Goal: Find specific fact: Find specific page/section

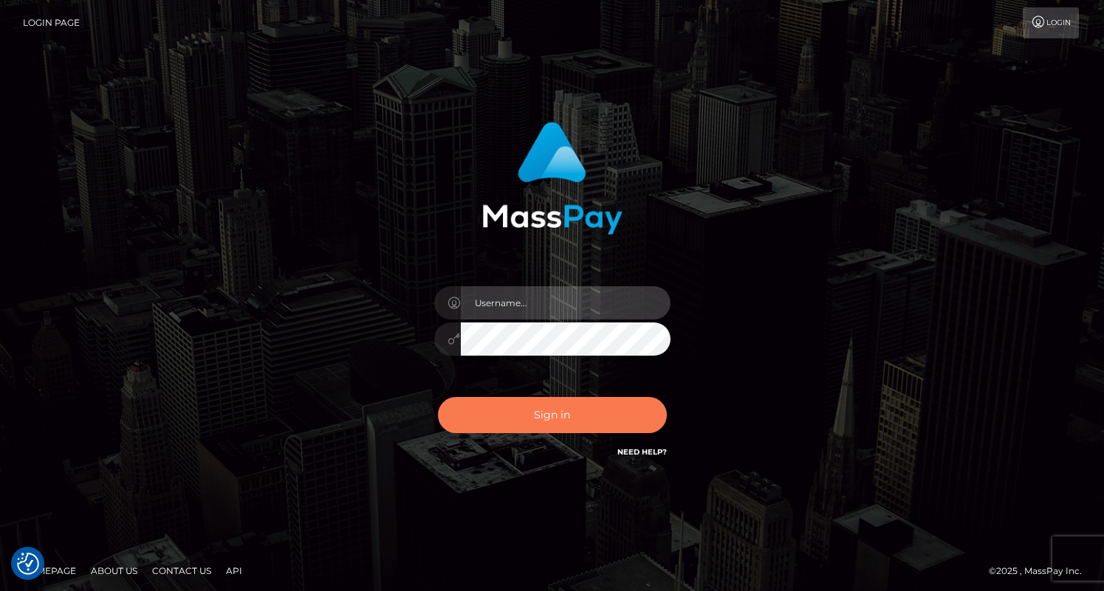
type input "dragon.rush"
click at [493, 426] on button "Sign in" at bounding box center [552, 415] width 229 height 36
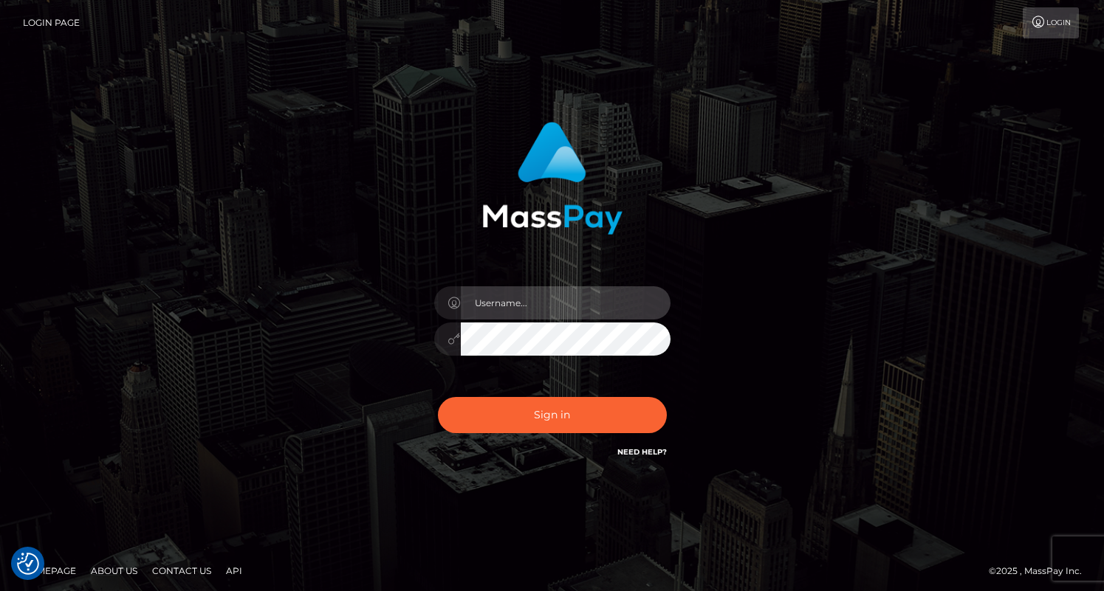
type input "dragon.rush"
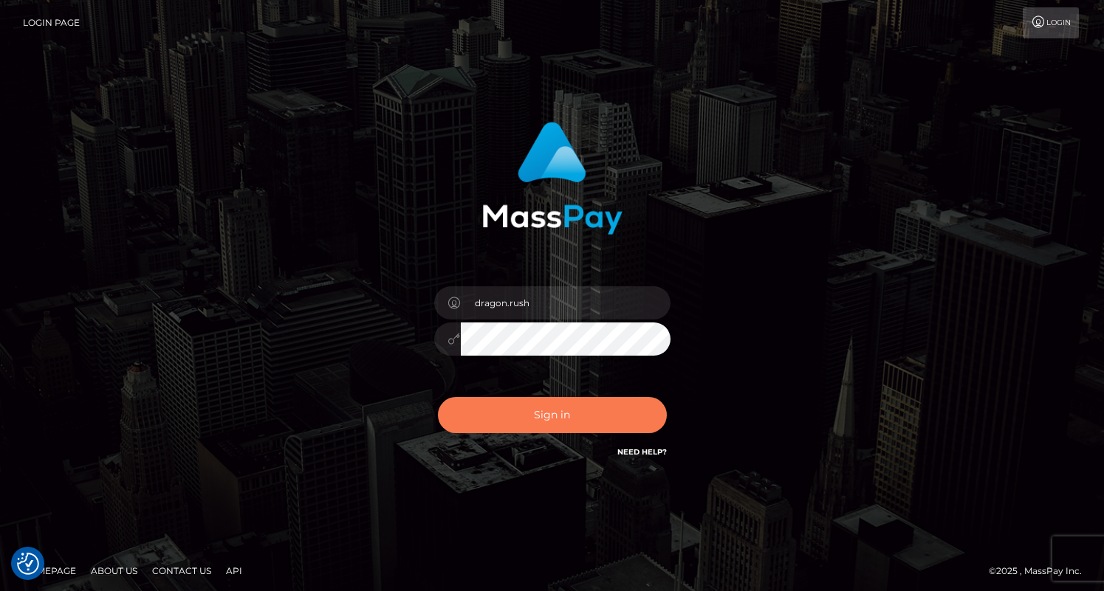
click at [493, 426] on button "Sign in" at bounding box center [552, 415] width 229 height 36
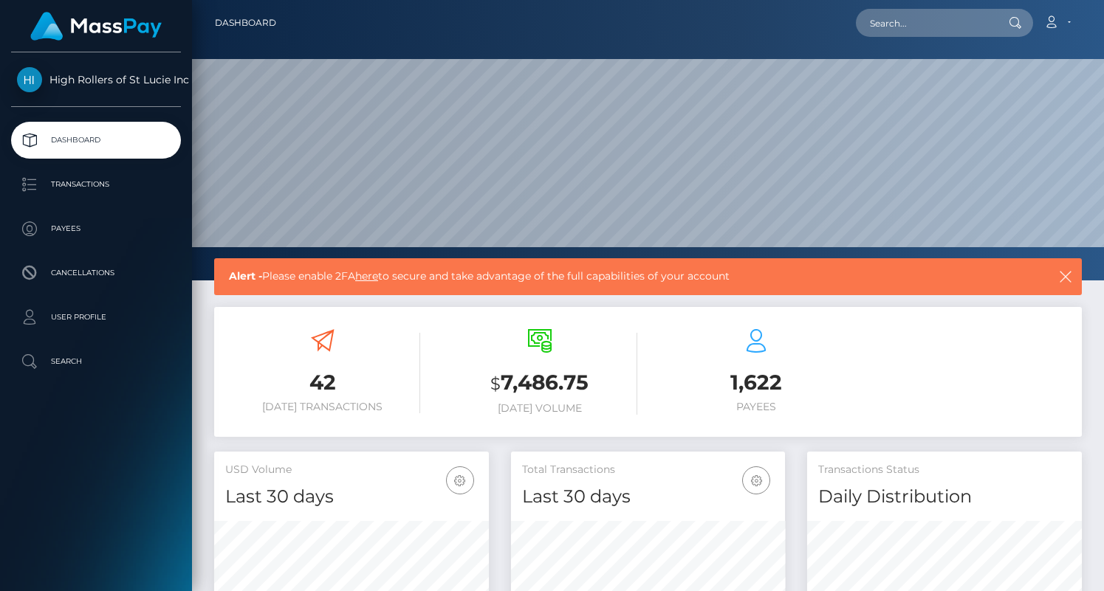
scroll to position [261, 275]
click at [134, 189] on p "Transactions" at bounding box center [96, 184] width 158 height 22
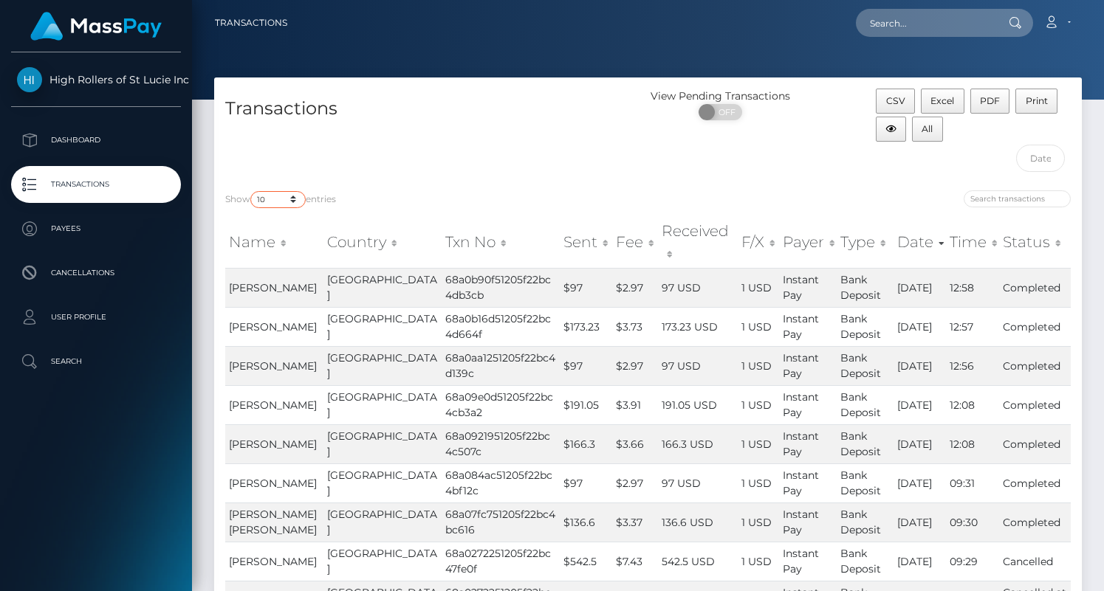
click at [283, 200] on select "10 25 50 100 250 500 1,000 3,500" at bounding box center [277, 199] width 55 height 17
select select "3500"
click at [252, 191] on select "10 25 50 100 250 500 1,000 3,500" at bounding box center [277, 199] width 55 height 17
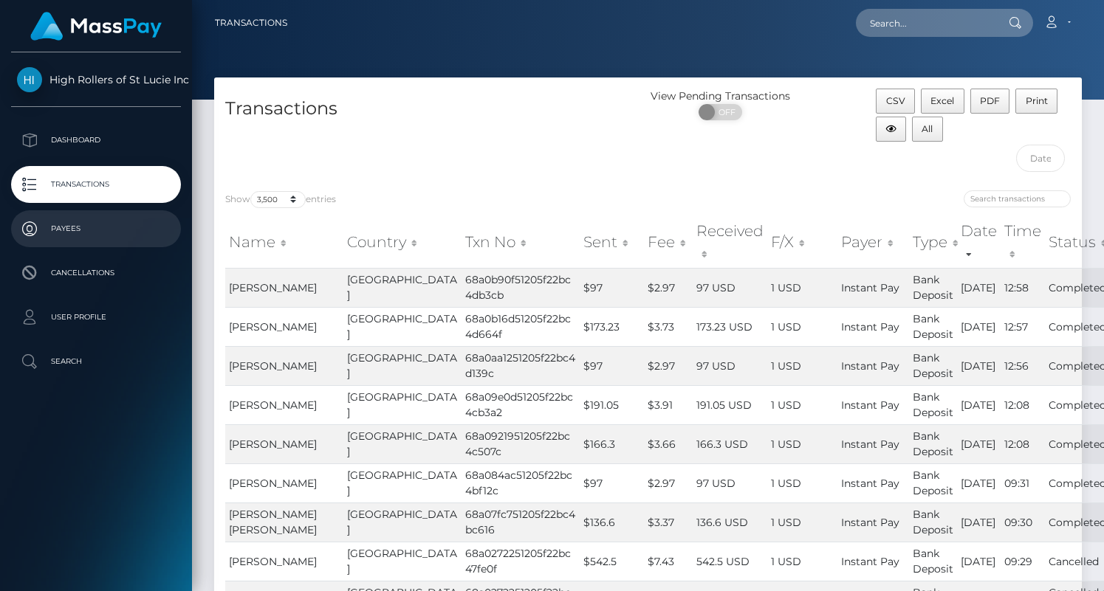
click at [84, 225] on p "Payees" at bounding box center [96, 229] width 158 height 22
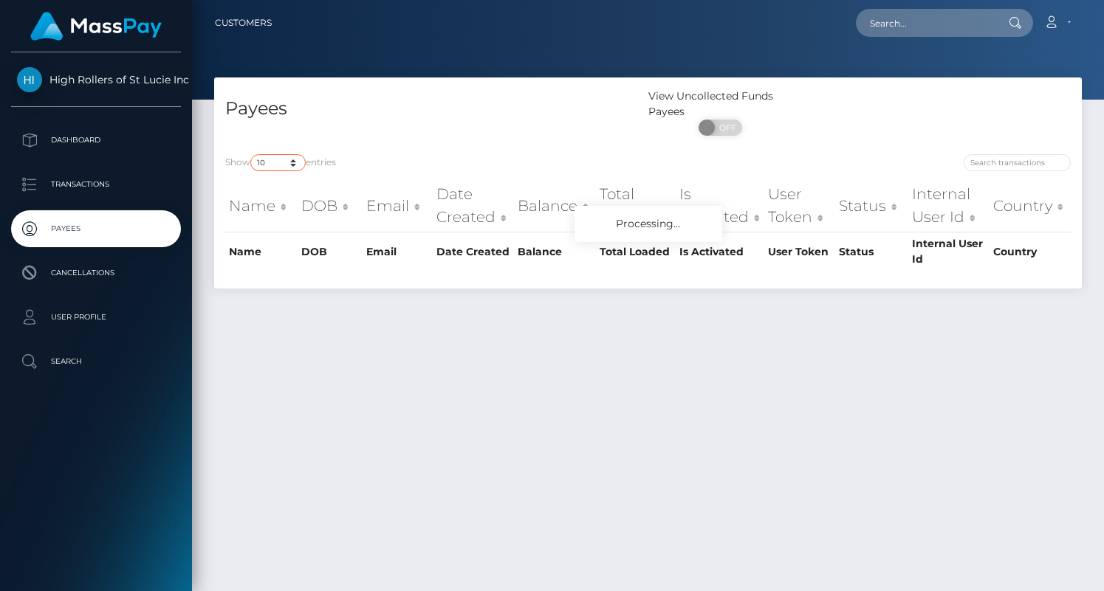
click at [283, 170] on select "10 25 50 100 250" at bounding box center [277, 162] width 55 height 17
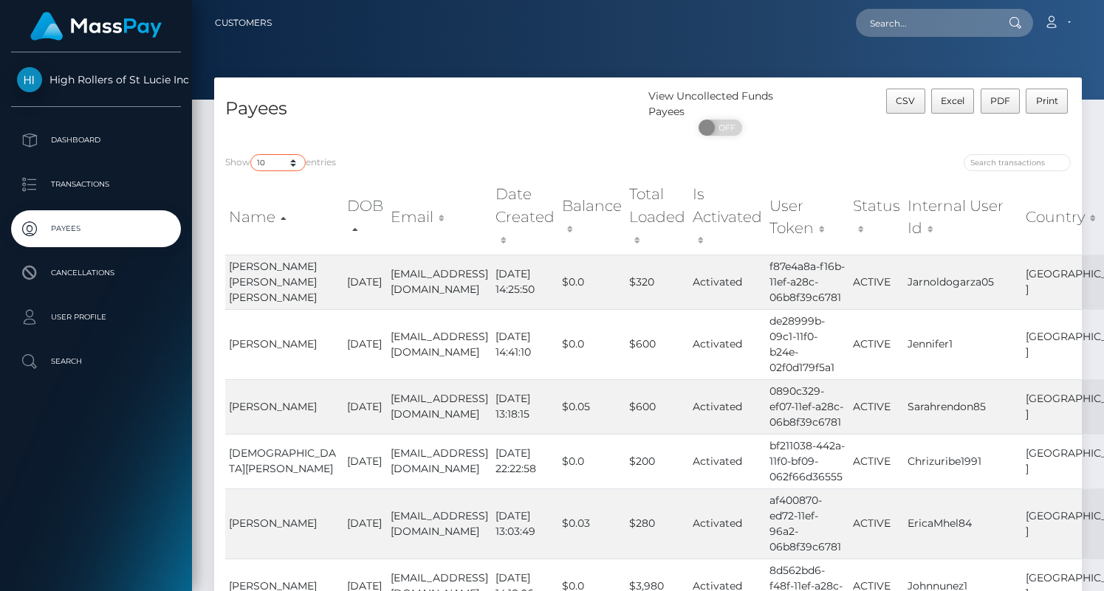
select select "250"
click at [252, 155] on select "10 25 50 100 250" at bounding box center [277, 162] width 55 height 17
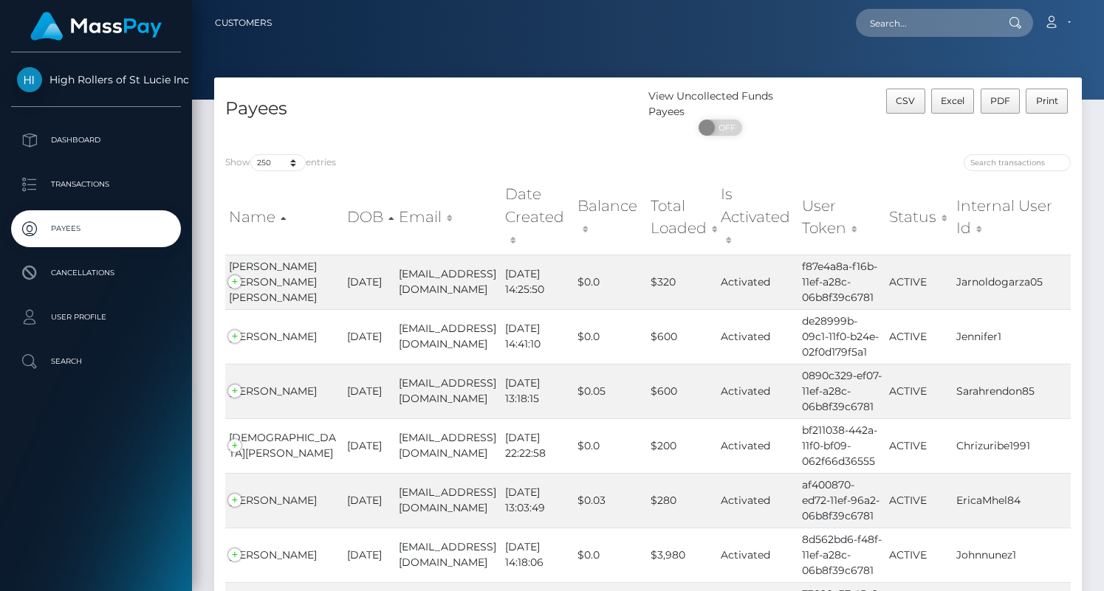
scroll to position [4629, 0]
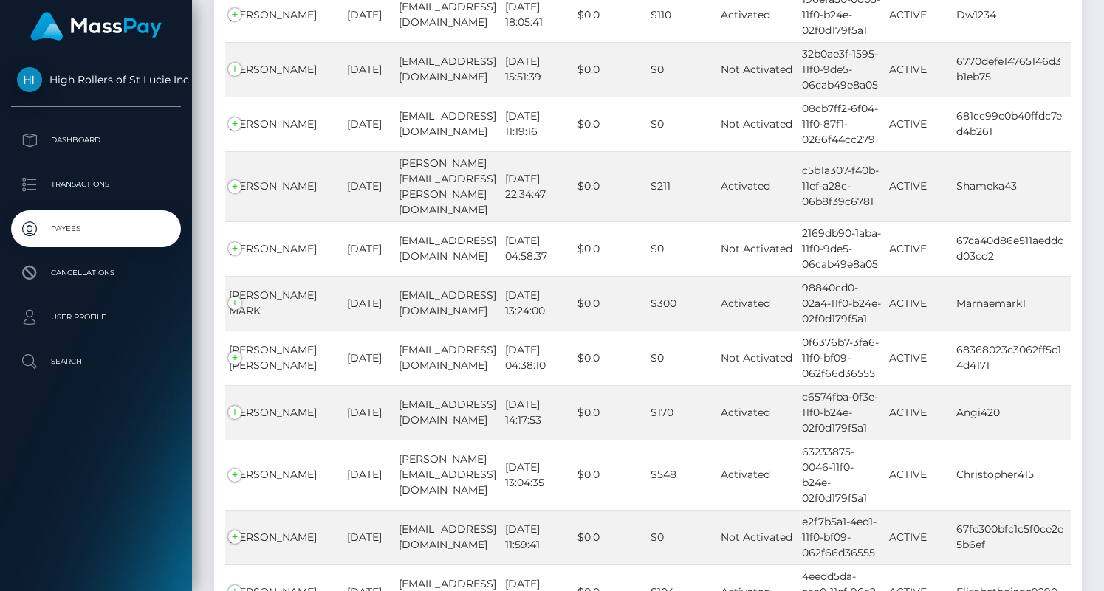
drag, startPoint x: 402, startPoint y: 134, endPoint x: 416, endPoint y: 5, distance: 129.2
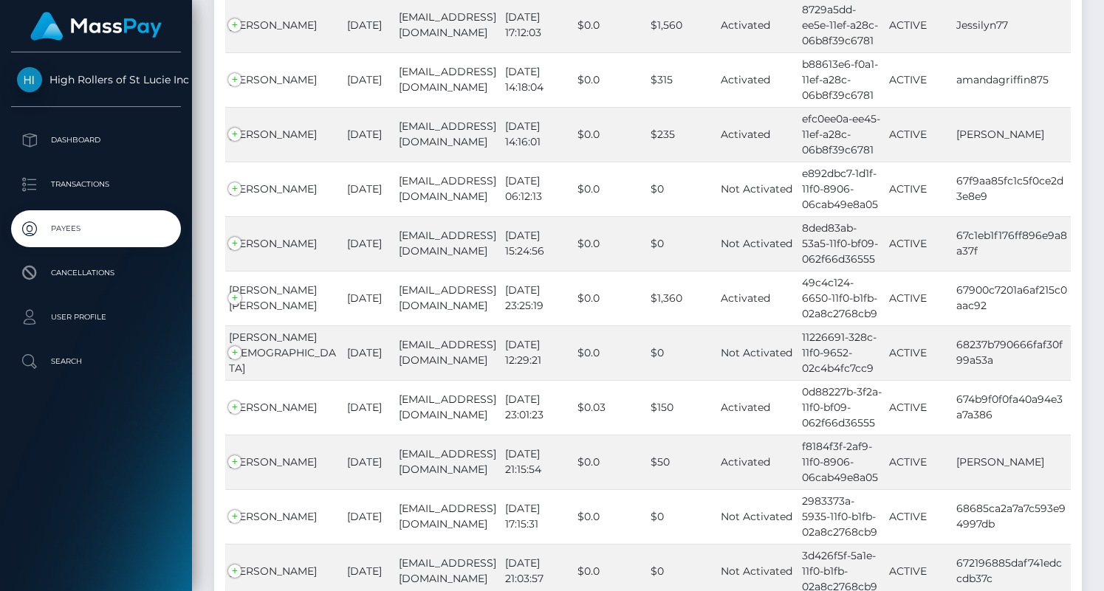
scroll to position [13685, 0]
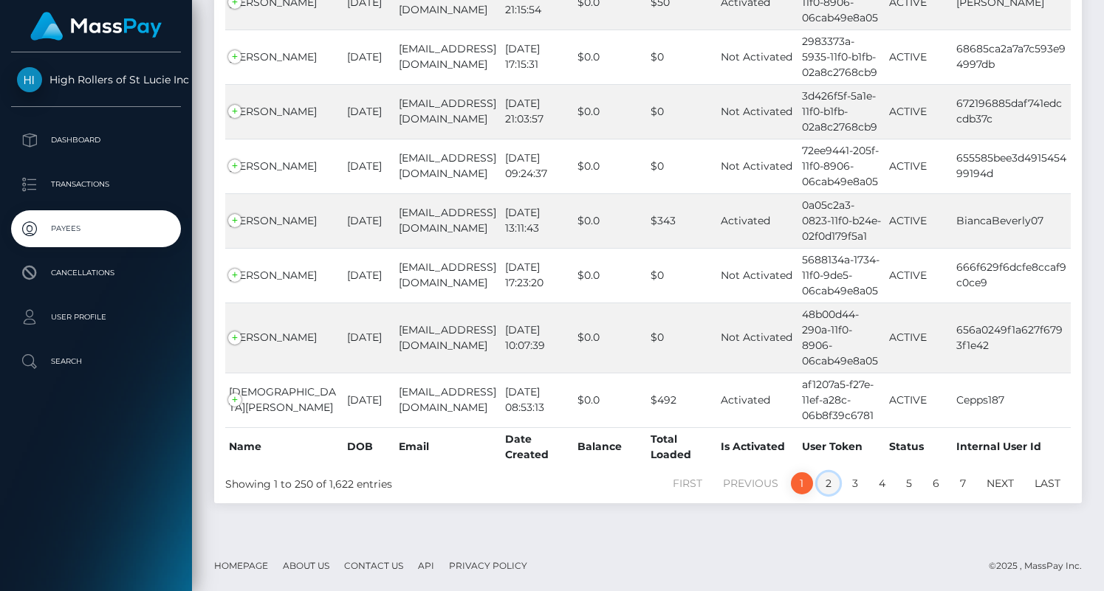
click at [827, 479] on link "2" at bounding box center [828, 483] width 22 height 22
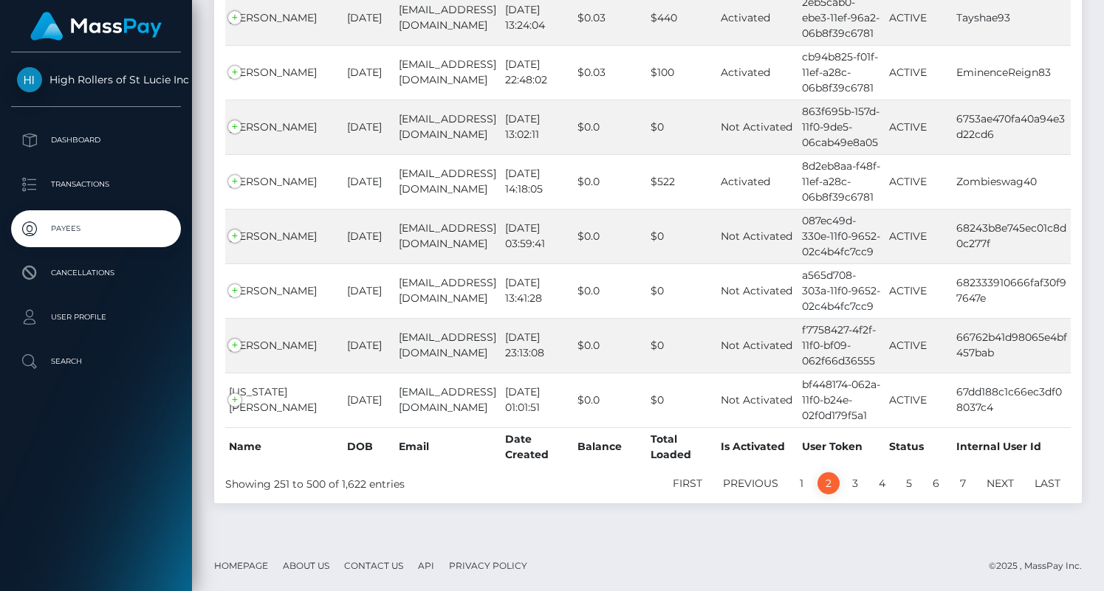
scroll to position [13623, 0]
click at [1007, 483] on link "Next" at bounding box center [1000, 483] width 44 height 22
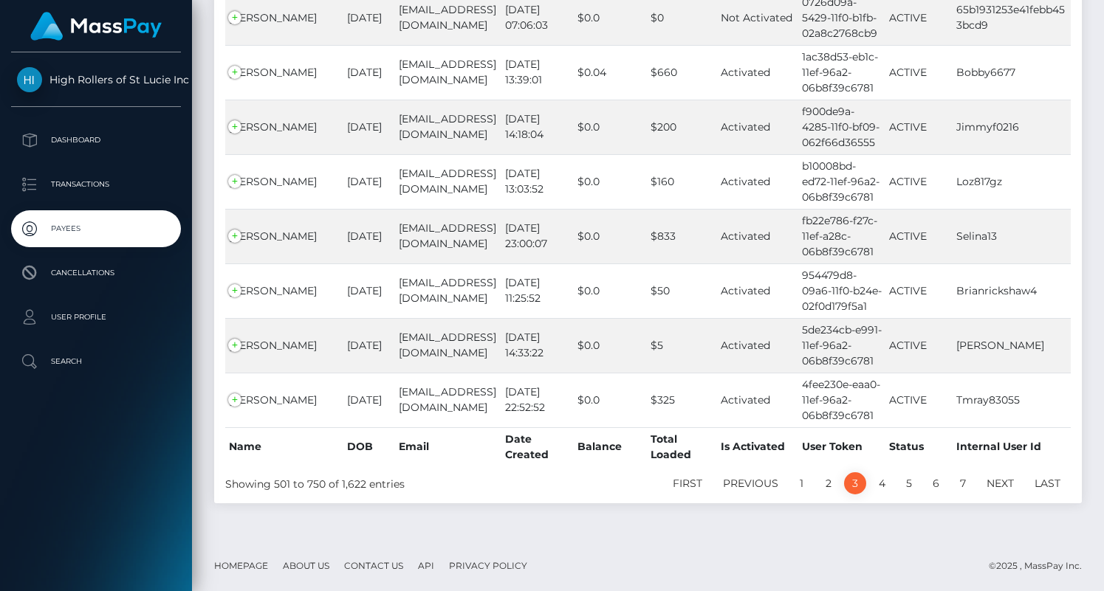
scroll to position [13492, 0]
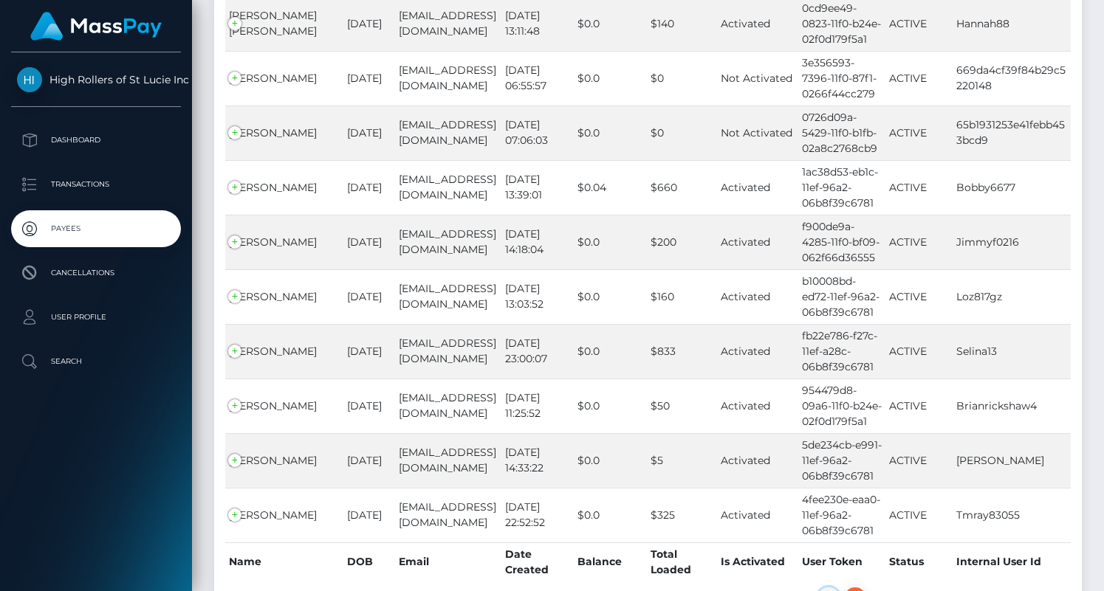
click at [831, 588] on link "2" at bounding box center [828, 599] width 22 height 22
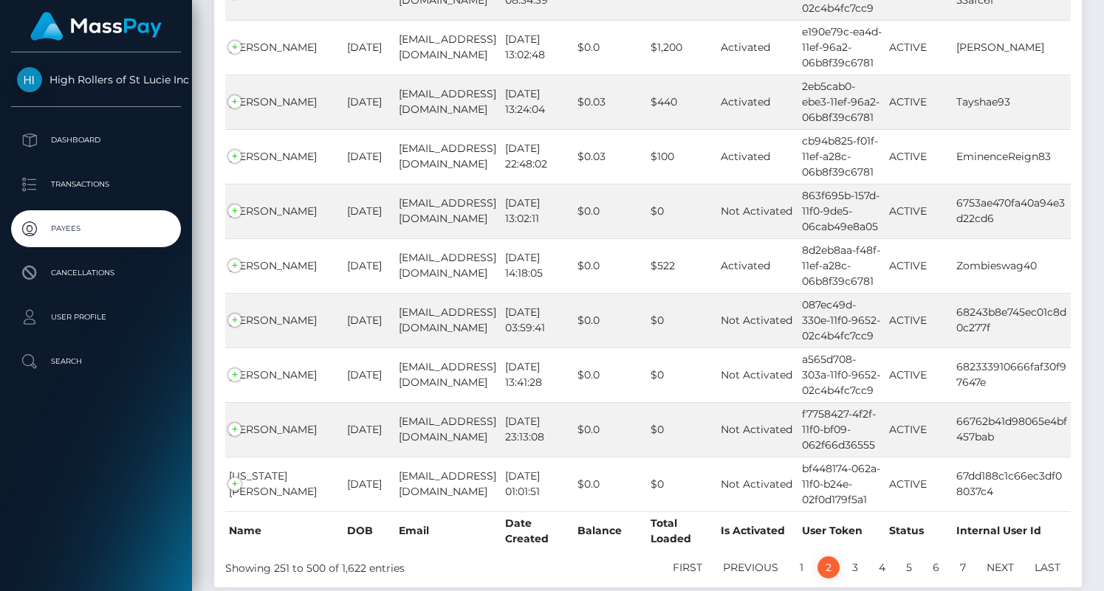
scroll to position [13623, 0]
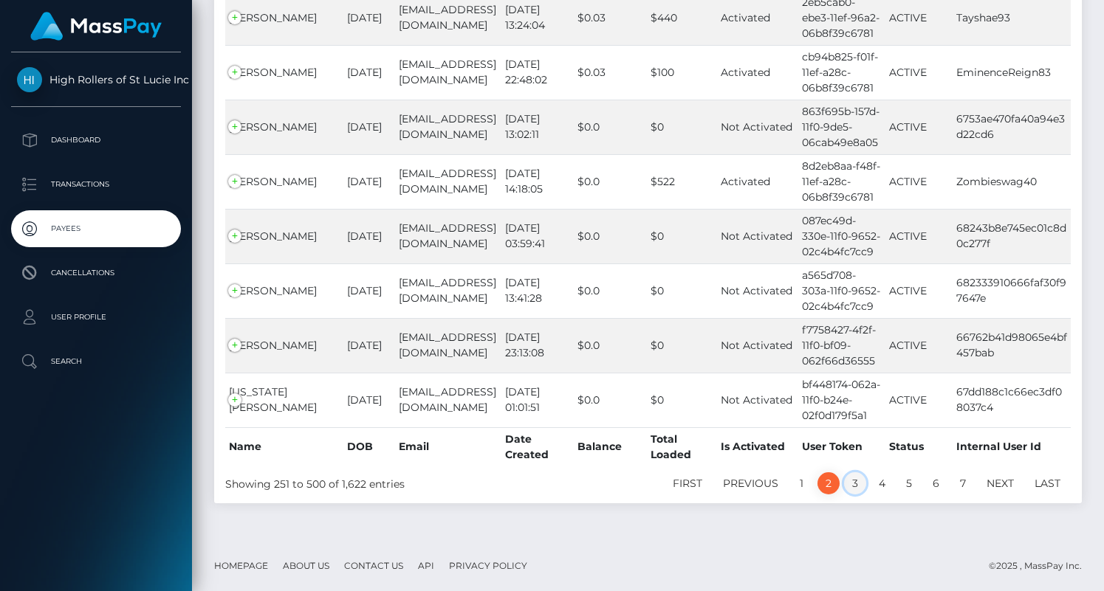
click at [853, 483] on link "3" at bounding box center [855, 483] width 22 height 22
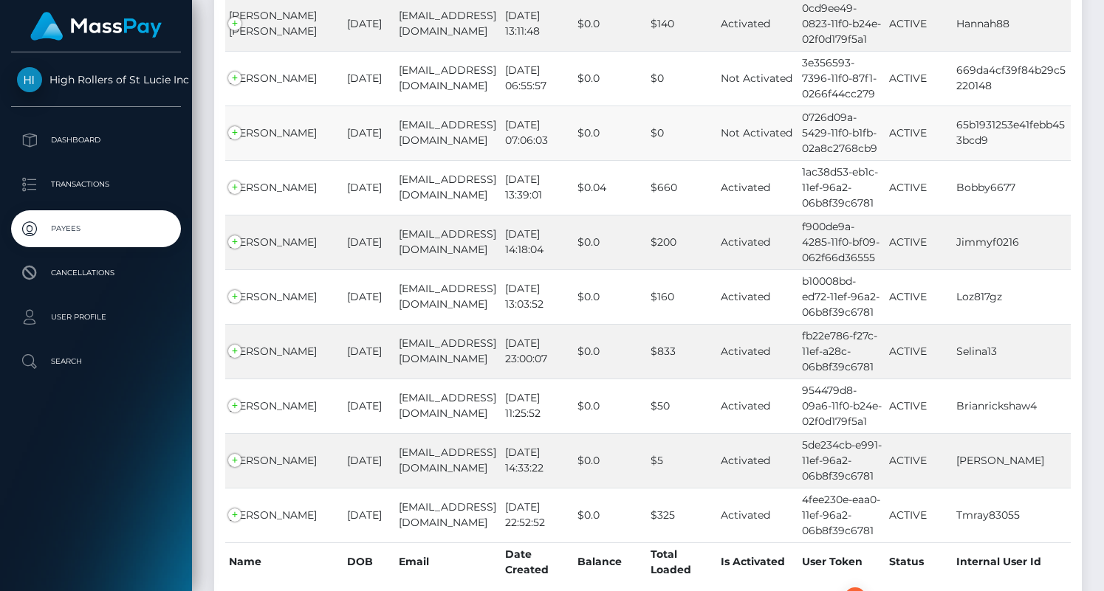
scroll to position [9117, 0]
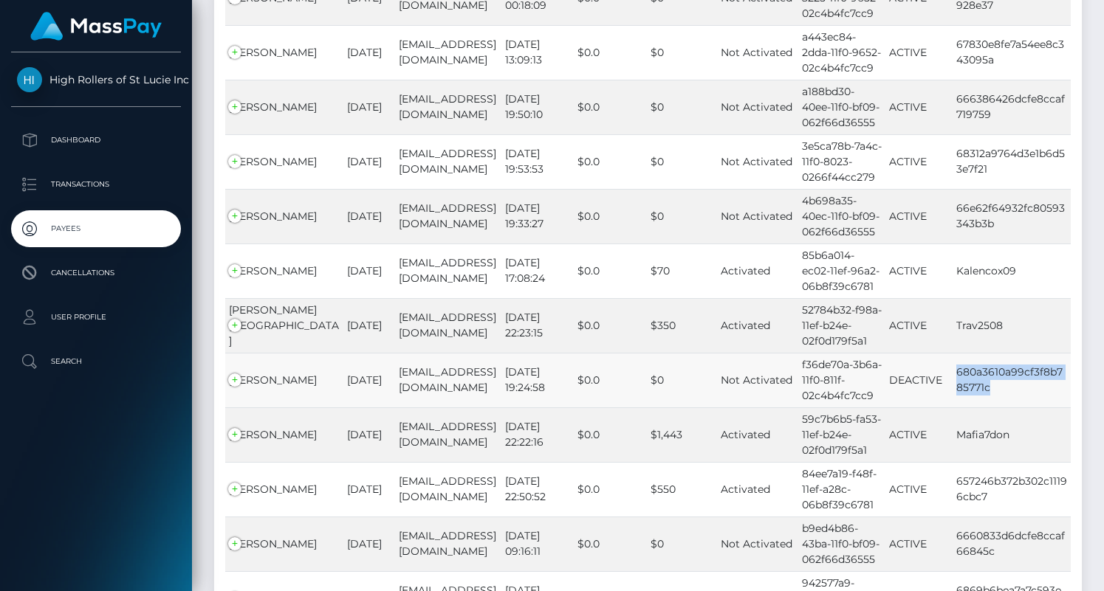
drag, startPoint x: 1001, startPoint y: 305, endPoint x: 956, endPoint y: 288, distance: 48.1
click at [956, 353] on td "680a3610a99cf3f8b785771c" at bounding box center [1011, 380] width 118 height 55
copy td "680a3610a99cf3f8b785771c"
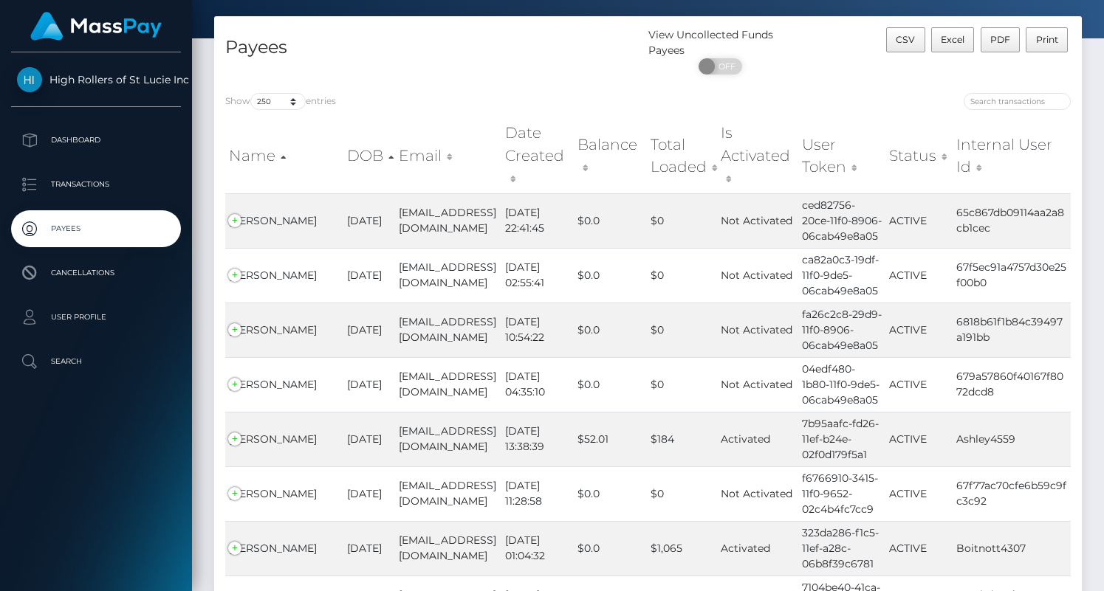
scroll to position [0, 0]
